Goal: Task Accomplishment & Management: Use online tool/utility

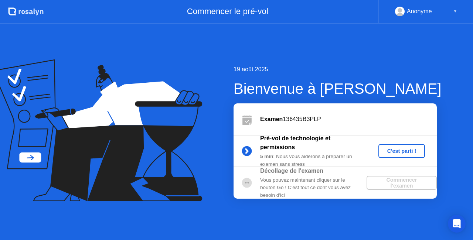
click at [401, 152] on div "C'est parti !" at bounding box center [401, 151] width 41 height 6
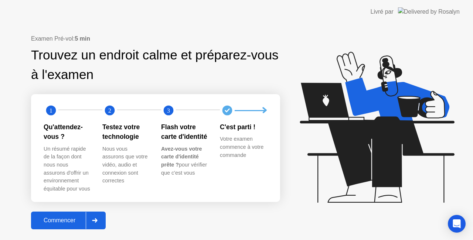
click at [65, 220] on div "Commencer" at bounding box center [59, 220] width 52 height 7
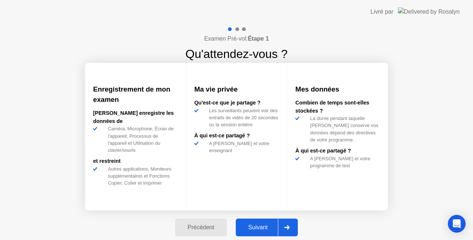
click at [254, 225] on div "Suivant" at bounding box center [258, 227] width 40 height 7
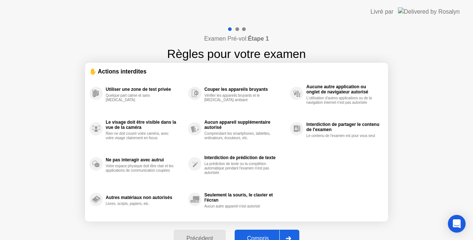
click at [260, 235] on div "Compris" at bounding box center [258, 238] width 42 height 7
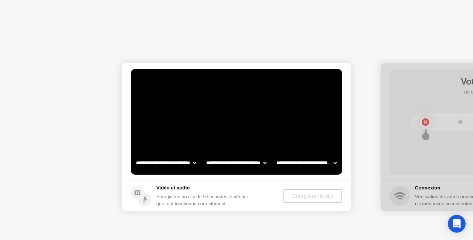
select select "**********"
select select "*******"
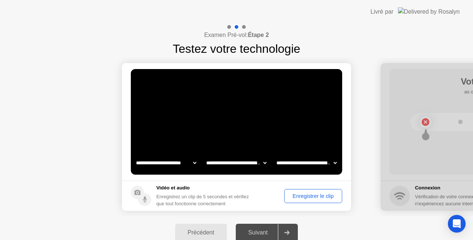
click at [260, 236] on div "Suivant" at bounding box center [258, 232] width 40 height 7
click at [297, 191] on button "Enregistrer le clip" at bounding box center [313, 196] width 58 height 14
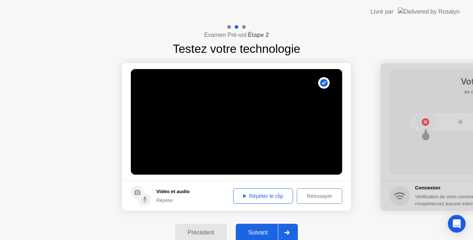
click at [264, 230] on div "Suivant" at bounding box center [258, 232] width 40 height 7
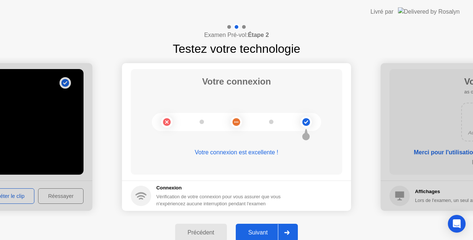
click at [264, 230] on div "Suivant" at bounding box center [258, 232] width 40 height 7
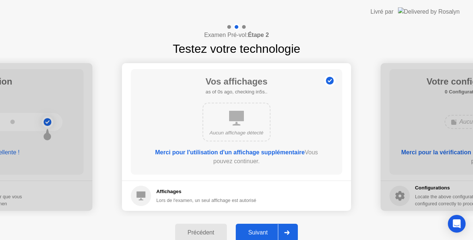
click at [264, 230] on div "Suivant" at bounding box center [258, 232] width 40 height 7
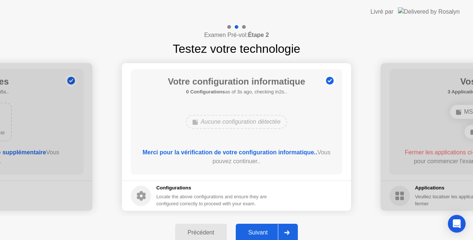
click at [264, 230] on div "Suivant" at bounding box center [258, 232] width 40 height 7
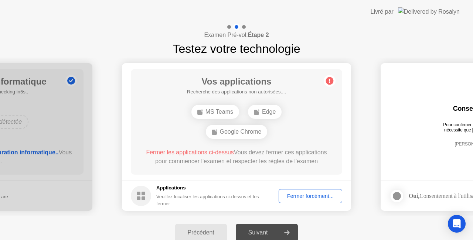
click at [310, 193] on div "Fermer forcément..." at bounding box center [310, 196] width 58 height 6
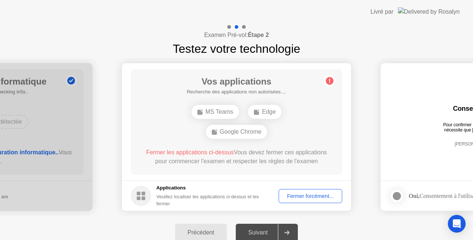
click at [298, 198] on div "Fermer forcément..." at bounding box center [310, 196] width 58 height 6
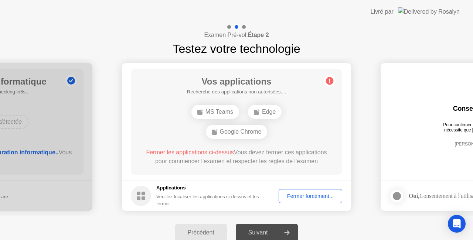
click at [314, 193] on div "Fermer forcément..." at bounding box center [310, 196] width 58 height 6
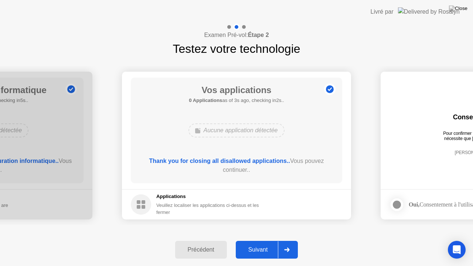
click at [266, 240] on div "Suivant" at bounding box center [258, 249] width 40 height 7
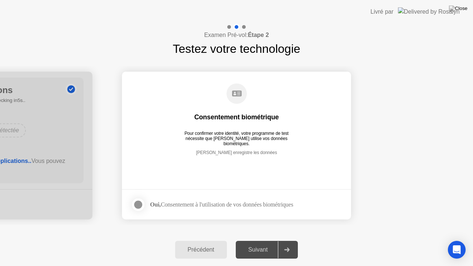
click at [139, 203] on div at bounding box center [138, 204] width 9 height 9
click at [265, 240] on div "Suivant" at bounding box center [258, 249] width 40 height 7
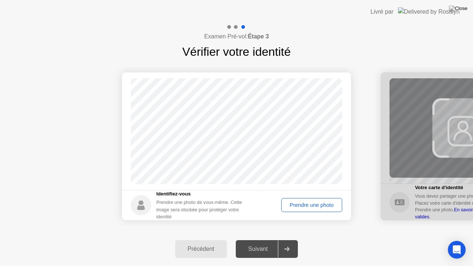
click at [306, 204] on div "Prendre une photo" at bounding box center [312, 205] width 56 height 6
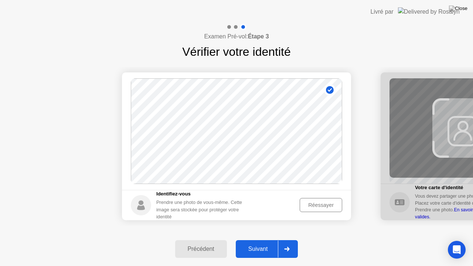
click at [258, 240] on div "Suivant" at bounding box center [258, 249] width 40 height 7
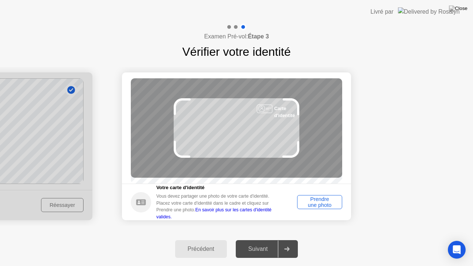
click at [317, 199] on div "Prendre une photo" at bounding box center [319, 202] width 40 height 12
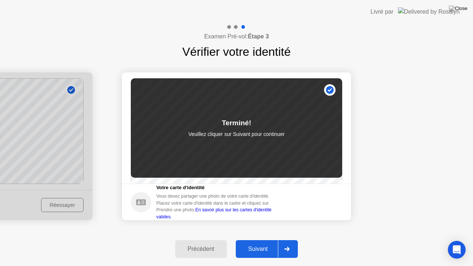
click at [266, 240] on div "Suivant" at bounding box center [258, 249] width 40 height 7
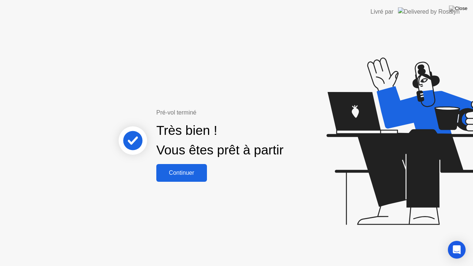
click at [184, 172] on div "Continuer" at bounding box center [181, 172] width 46 height 7
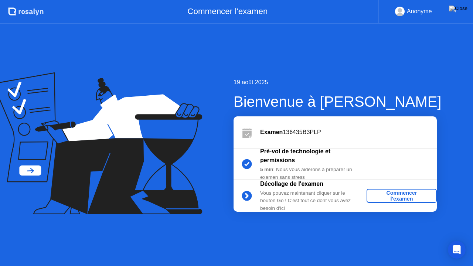
click at [410, 197] on div "Commencer l'examen" at bounding box center [401, 196] width 64 height 12
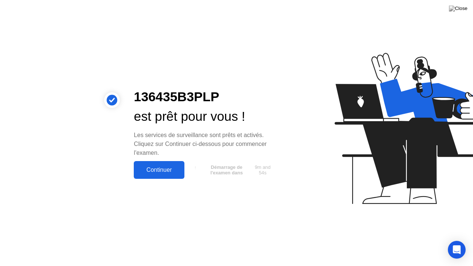
click at [168, 171] on div "Continuer" at bounding box center [159, 170] width 46 height 7
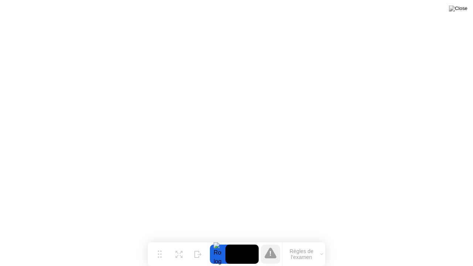
click at [268, 240] on icon at bounding box center [270, 252] width 12 height 11
click at [319, 240] on button "Règles de l'examen" at bounding box center [303, 254] width 42 height 13
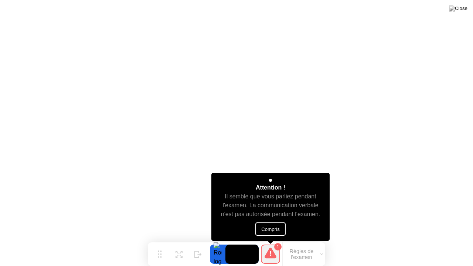
click at [275, 229] on button "Compris" at bounding box center [270, 228] width 30 height 13
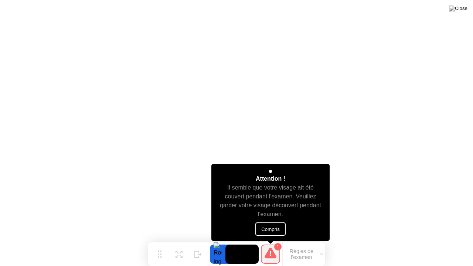
click at [273, 230] on button "Compris" at bounding box center [270, 228] width 30 height 13
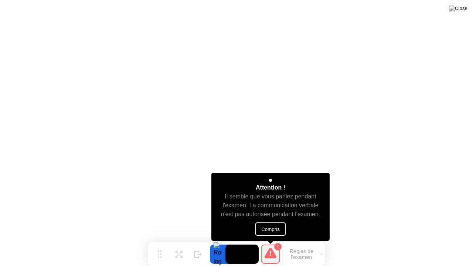
click at [272, 228] on button "Compris" at bounding box center [270, 228] width 30 height 13
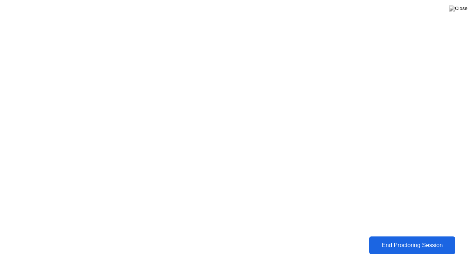
click at [412, 240] on button "End Proctoring Session" at bounding box center [412, 245] width 86 height 18
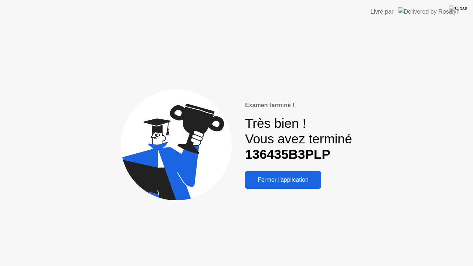
click at [295, 180] on div "Fermer l'application" at bounding box center [283, 179] width 72 height 7
